Goal: Transaction & Acquisition: Download file/media

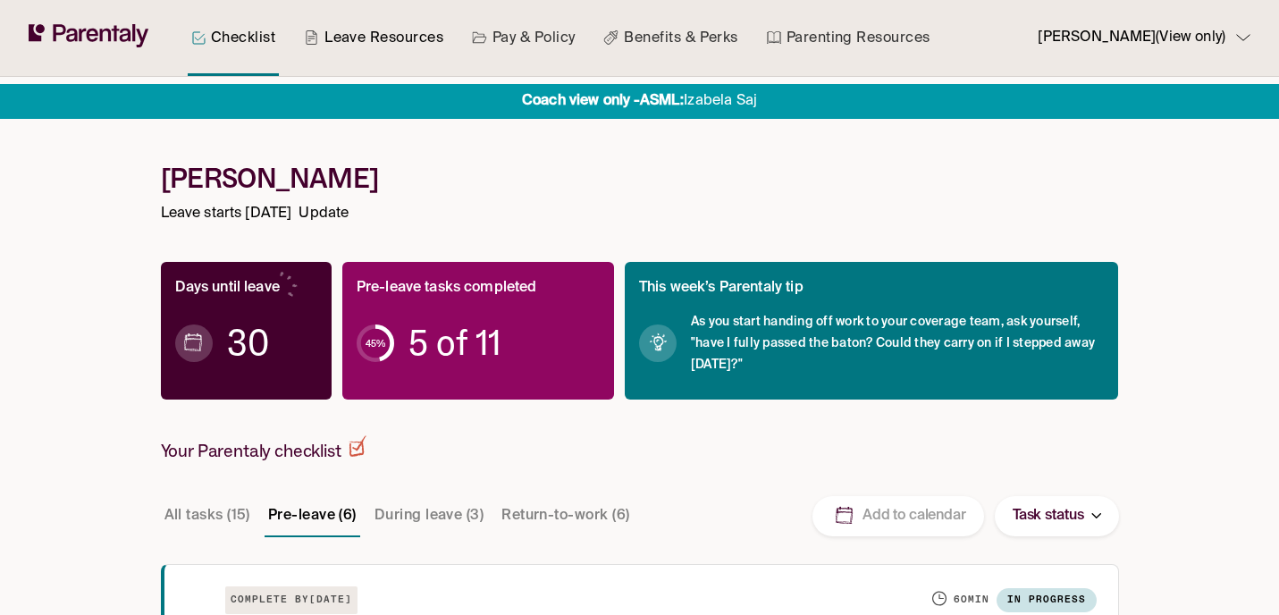
click at [368, 31] on link "Leave Resources" at bounding box center [373, 38] width 147 height 76
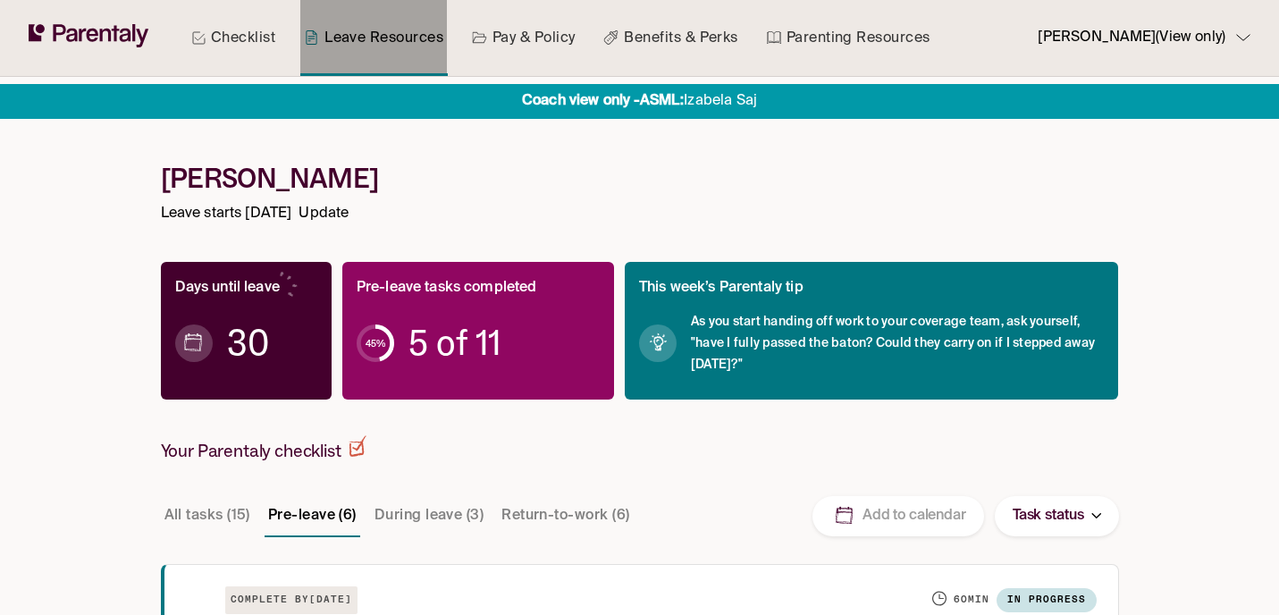
click at [368, 30] on link "Leave Resources" at bounding box center [373, 38] width 147 height 76
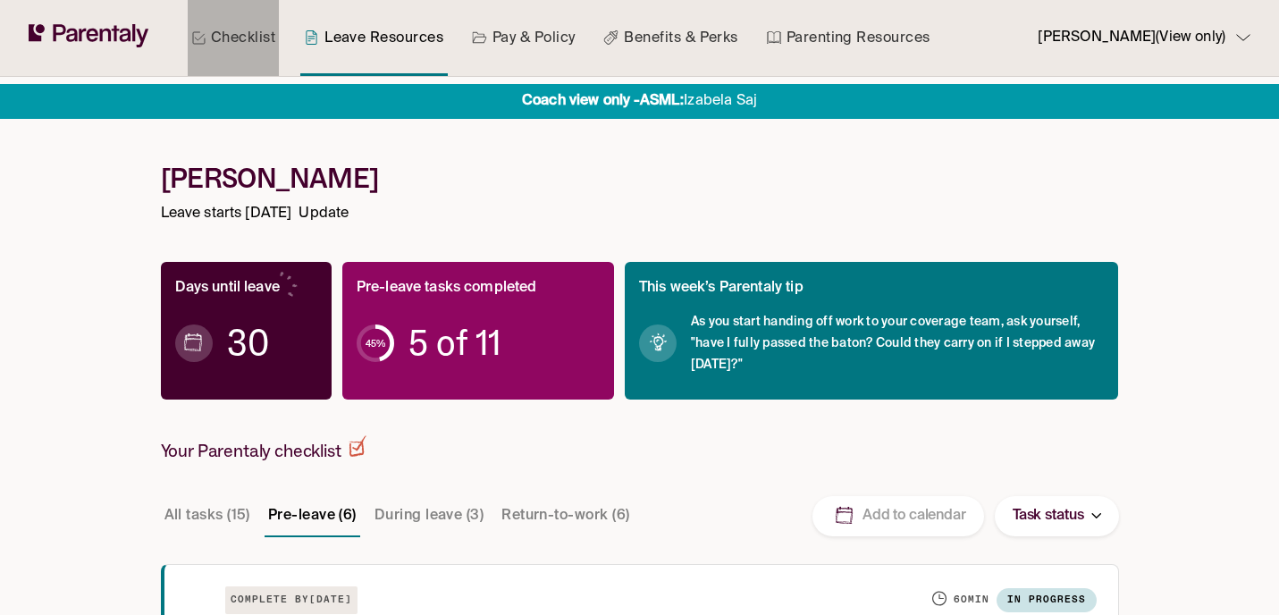
click at [245, 47] on link "Checklist" at bounding box center [233, 38] width 91 height 76
click at [389, 23] on link "Leave Resources" at bounding box center [373, 38] width 147 height 76
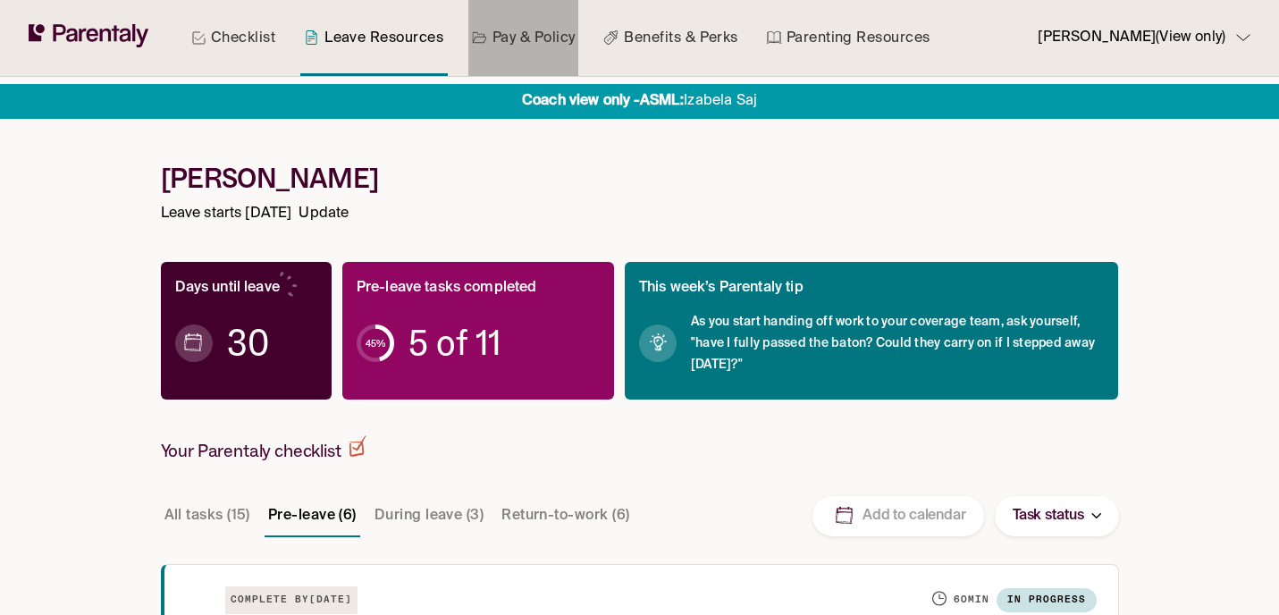
click at [540, 39] on link "Pay & Policy" at bounding box center [524, 38] width 111 height 76
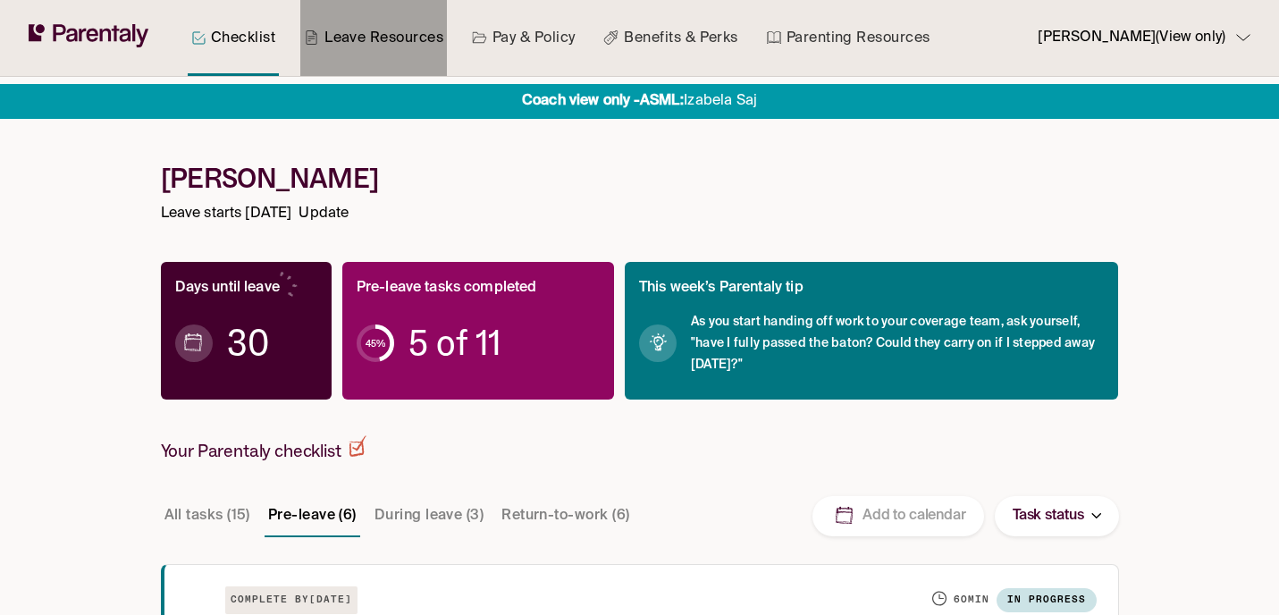
click at [403, 46] on link "Leave Resources" at bounding box center [373, 38] width 147 height 76
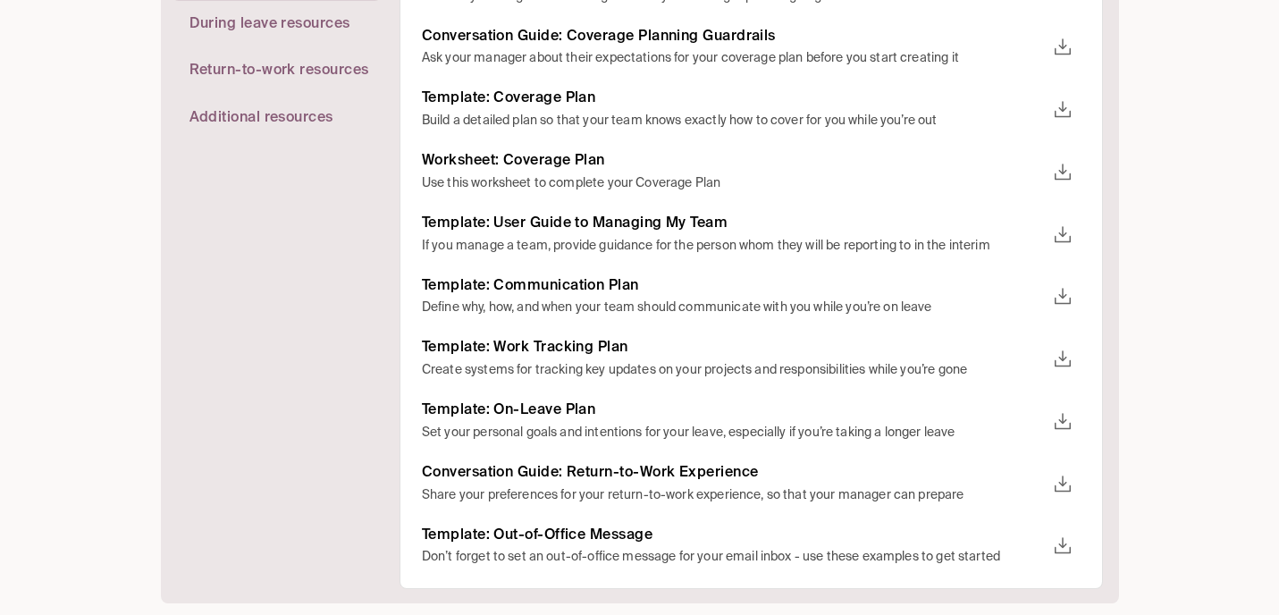
scroll to position [604, 0]
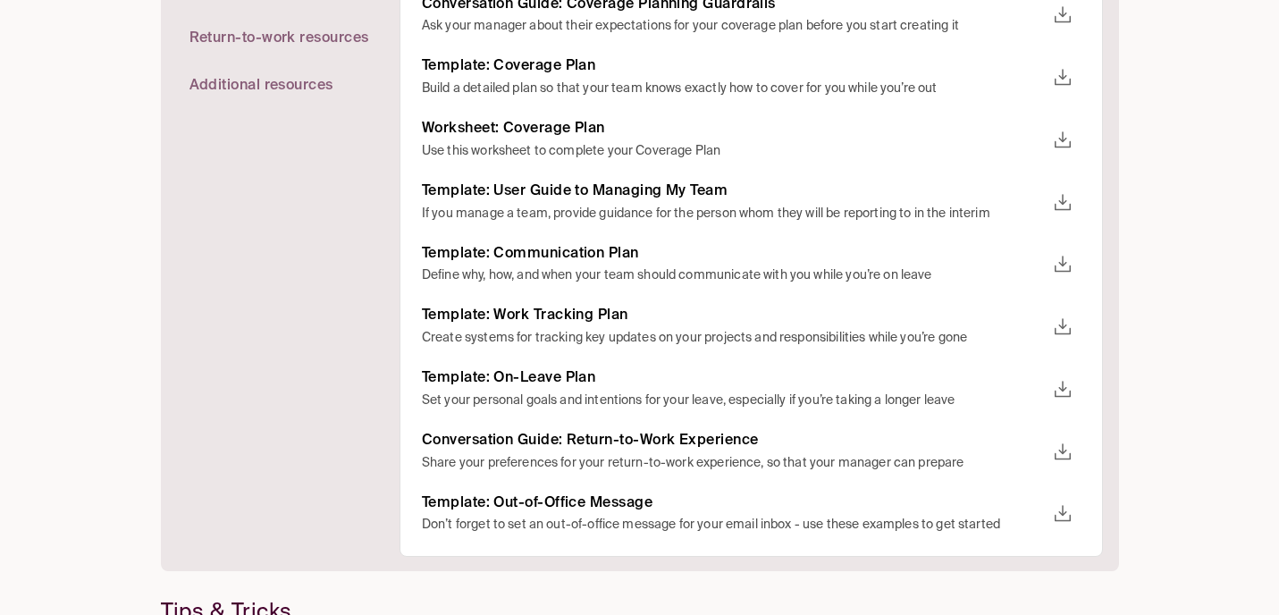
click at [1059, 264] on icon "download" at bounding box center [1062, 264] width 21 height 21
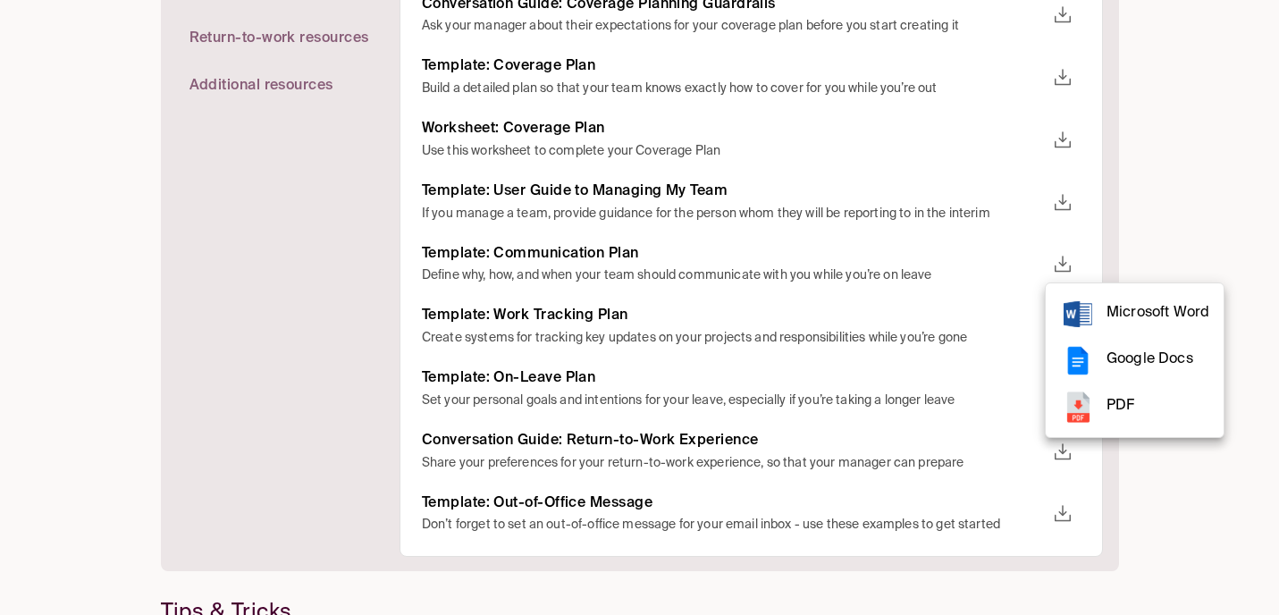
click at [1111, 405] on span "PDF" at bounding box center [1158, 406] width 103 height 24
click at [559, 317] on div at bounding box center [639, 307] width 1279 height 615
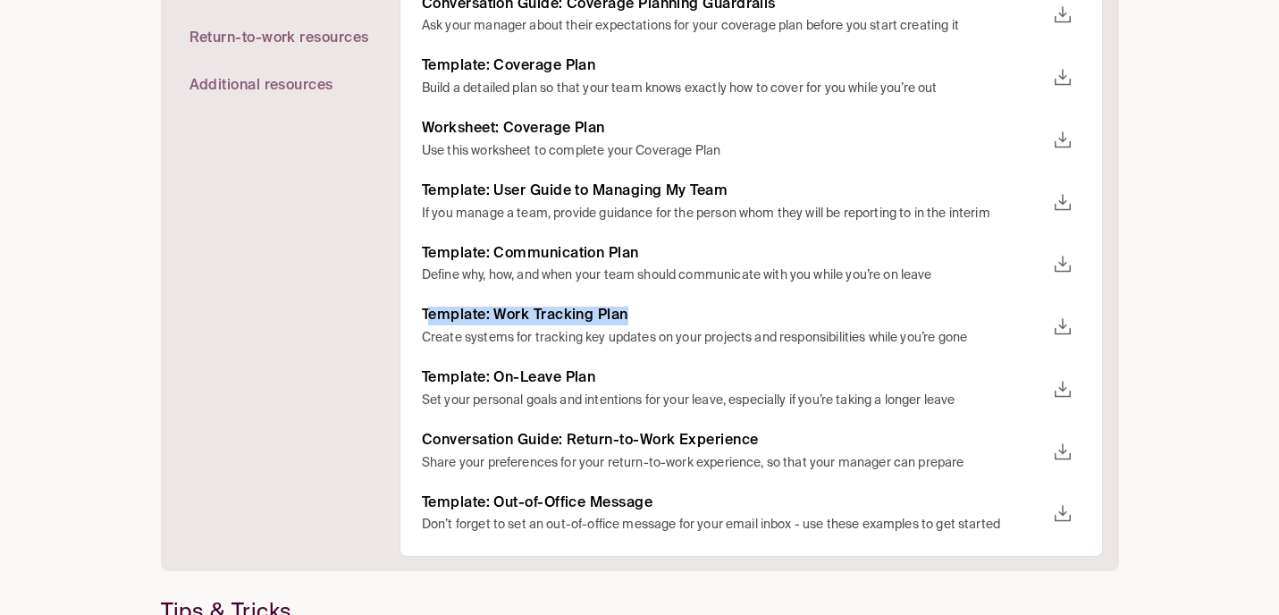
drag, startPoint x: 434, startPoint y: 319, endPoint x: 645, endPoint y: 309, distance: 211.2
click at [645, 309] on h6 "Template: Work Tracking Plan" at bounding box center [733, 316] width 623 height 19
click at [1053, 330] on icon "download" at bounding box center [1062, 327] width 21 height 21
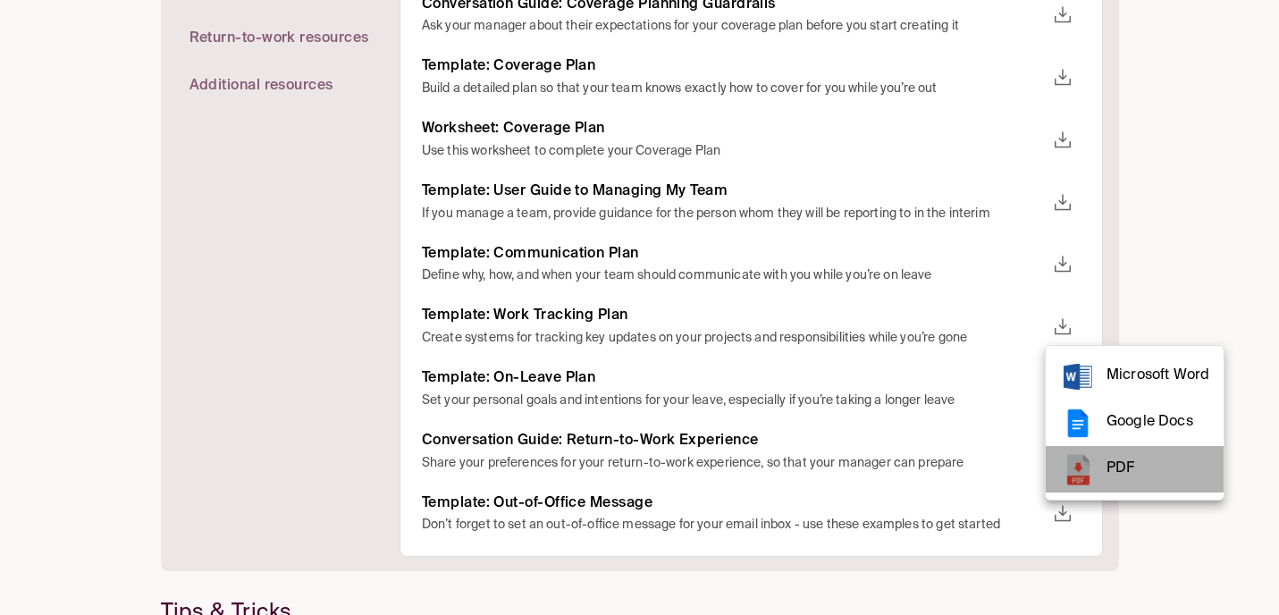
click at [1119, 467] on span "PDF" at bounding box center [1158, 469] width 103 height 24
click at [681, 349] on div at bounding box center [639, 307] width 1279 height 615
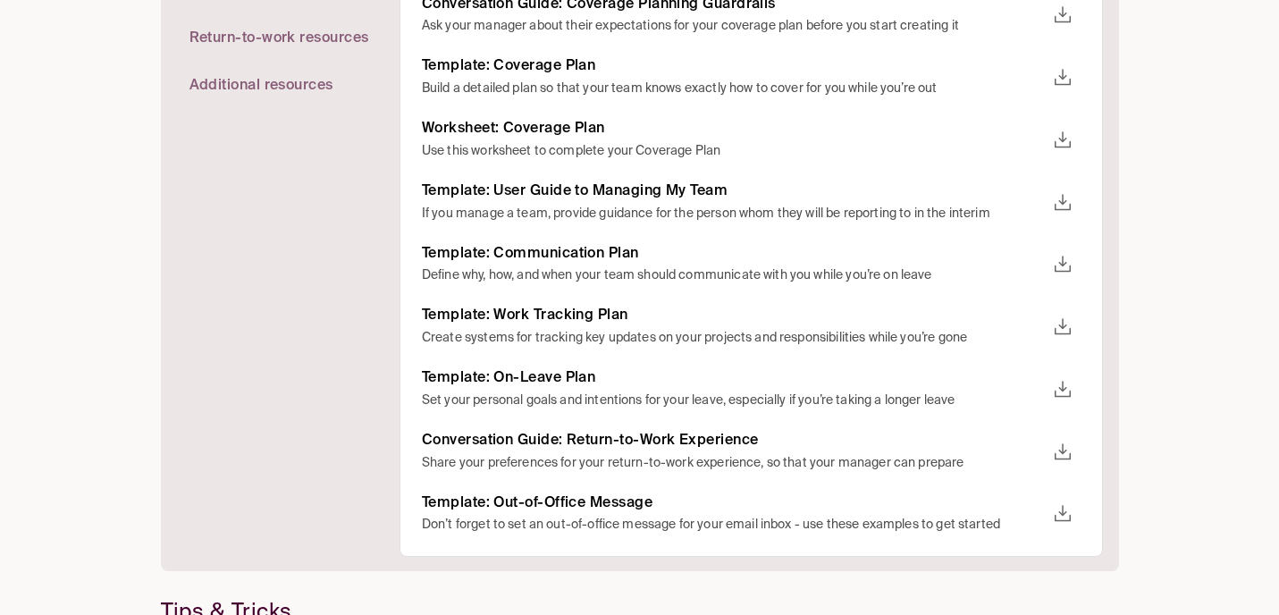
click at [1046, 374] on div "Template: On-Leave Plan Set your personal goals and intentions for your leave, …" at bounding box center [751, 389] width 659 height 41
click at [1052, 390] on icon "download" at bounding box center [1062, 389] width 21 height 21
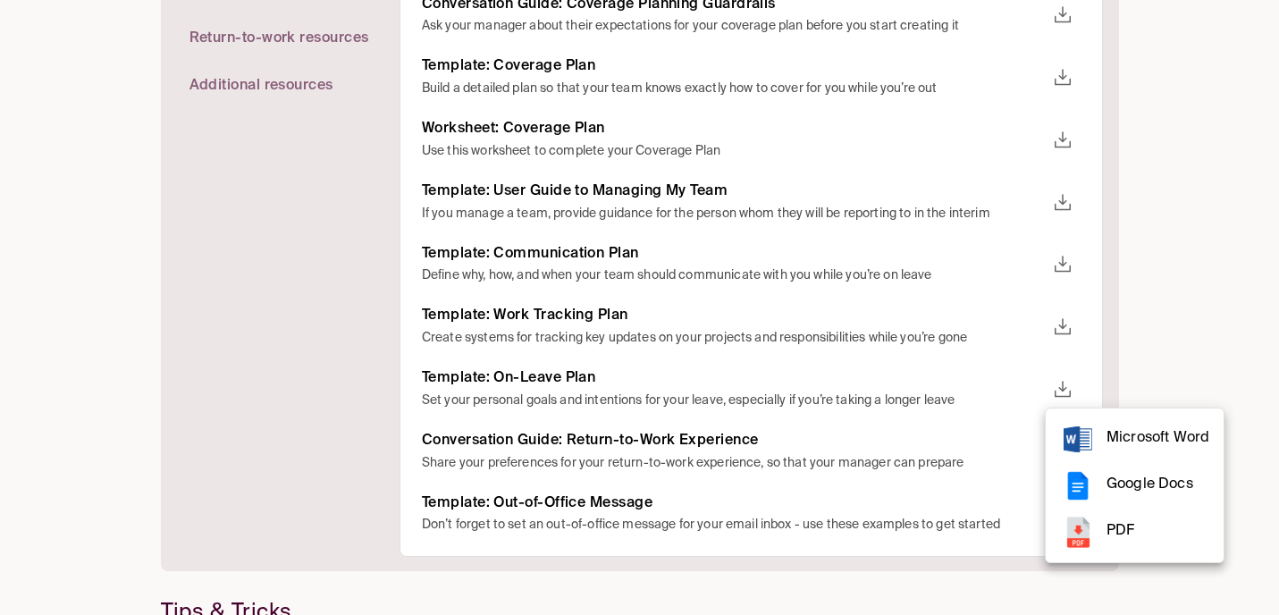
click at [1105, 527] on li "PDF" at bounding box center [1135, 532] width 178 height 46
click at [311, 301] on div at bounding box center [639, 307] width 1279 height 615
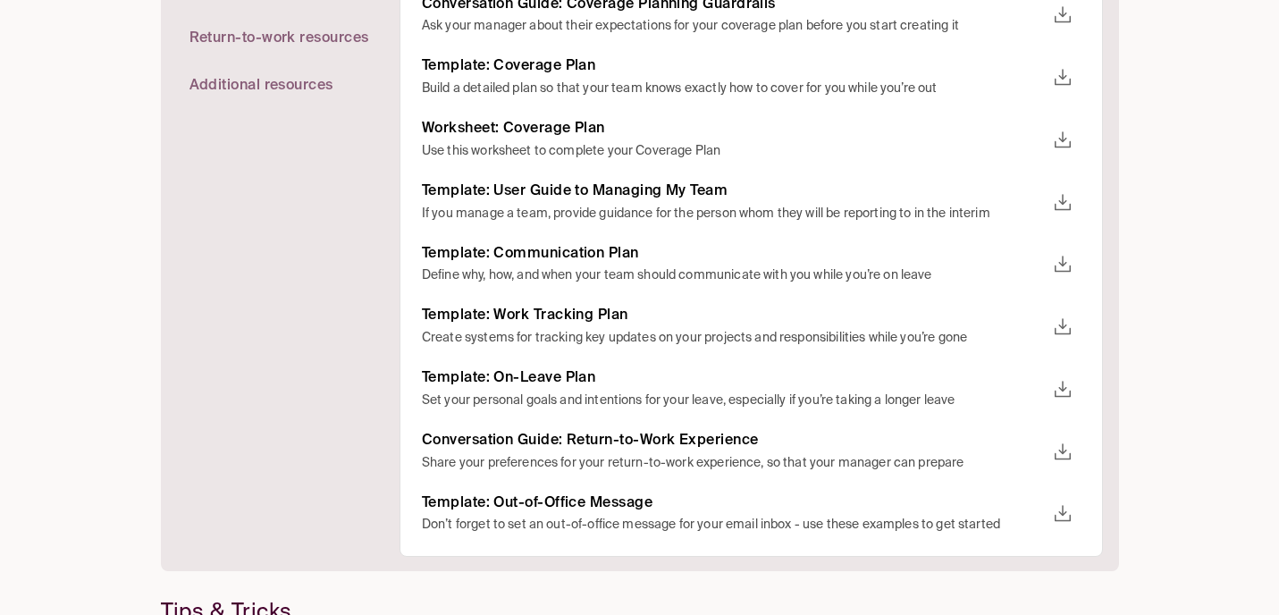
scroll to position [0, 0]
